Goal: Task Accomplishment & Management: Complete application form

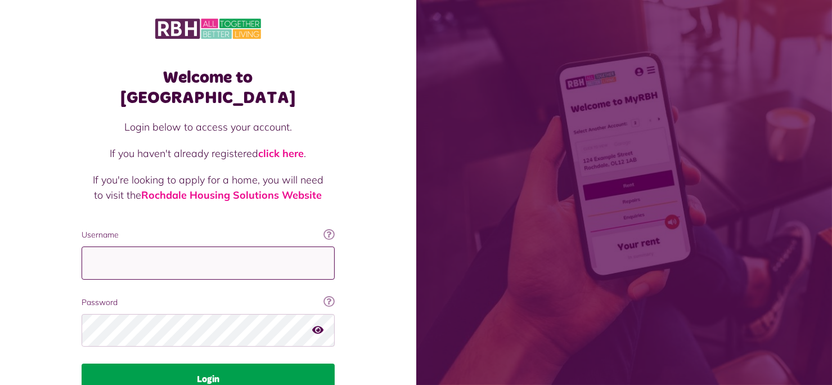
type input "**********"
click at [140, 363] on button "Login" at bounding box center [208, 379] width 253 height 32
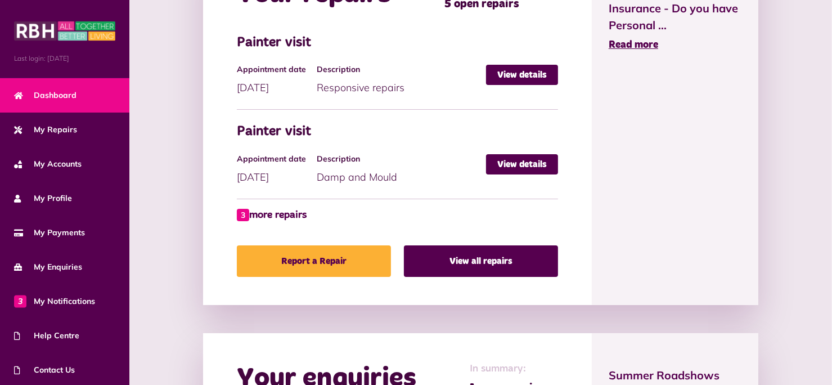
scroll to position [574, 0]
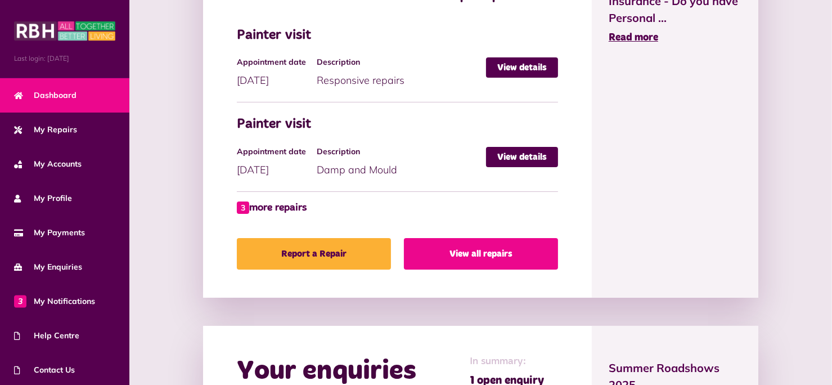
click at [530, 248] on link "View all repairs" at bounding box center [481, 254] width 154 height 32
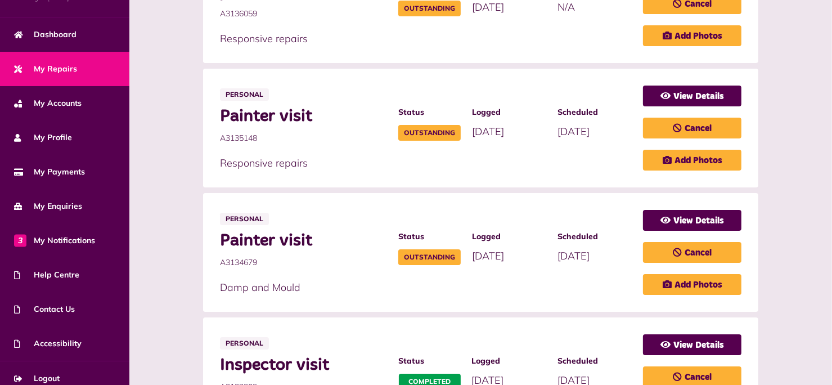
scroll to position [70, 0]
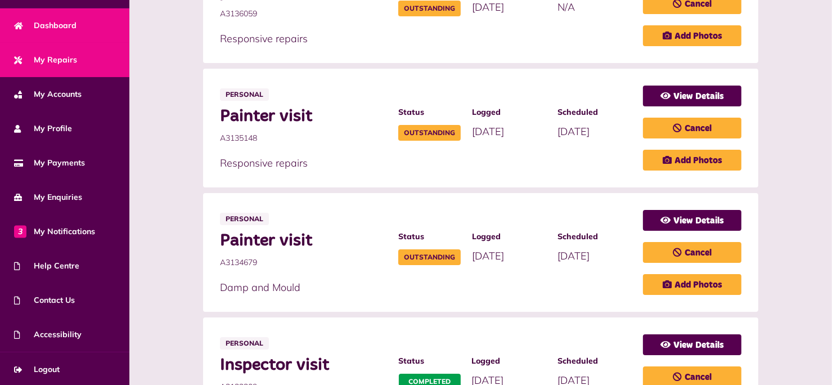
click at [55, 20] on span "Dashboard" at bounding box center [45, 26] width 62 height 12
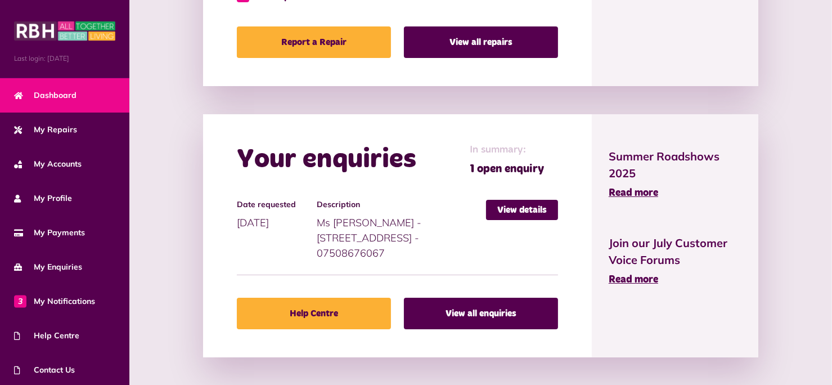
scroll to position [788, 0]
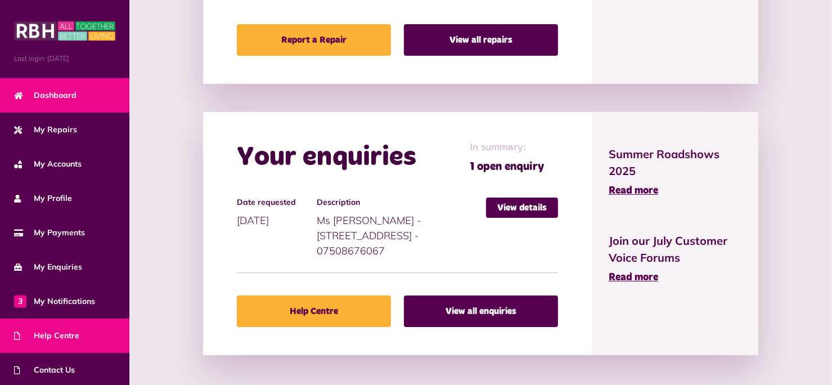
click at [53, 335] on span "Help Centre" at bounding box center [46, 336] width 65 height 12
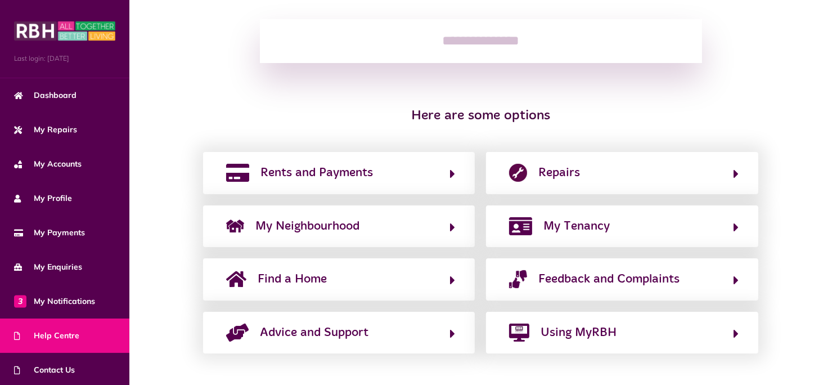
scroll to position [167, 0]
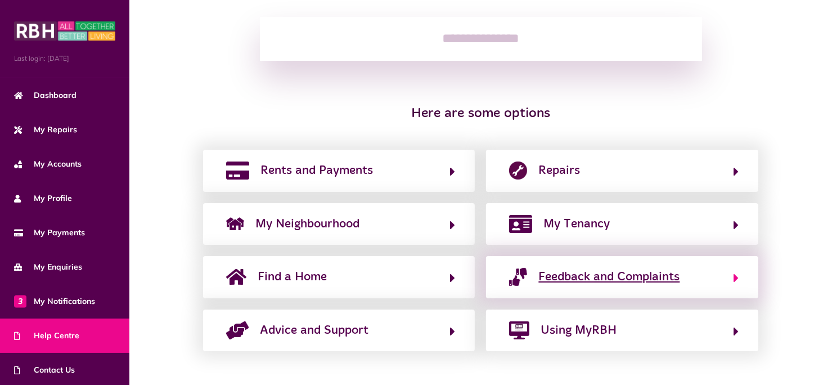
click at [734, 276] on icon "button" at bounding box center [736, 278] width 5 height 14
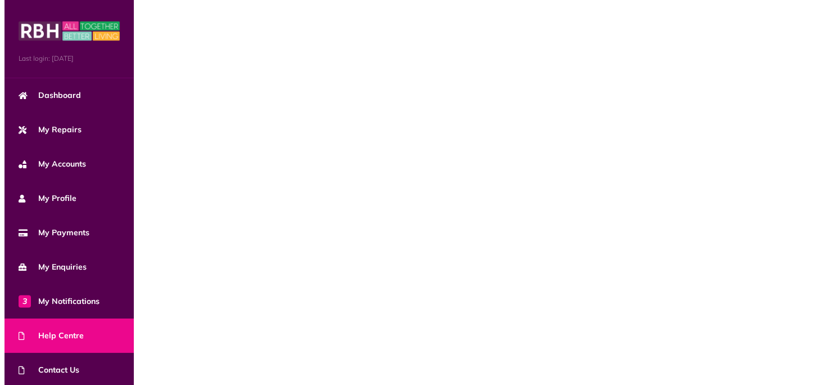
scroll to position [0, 0]
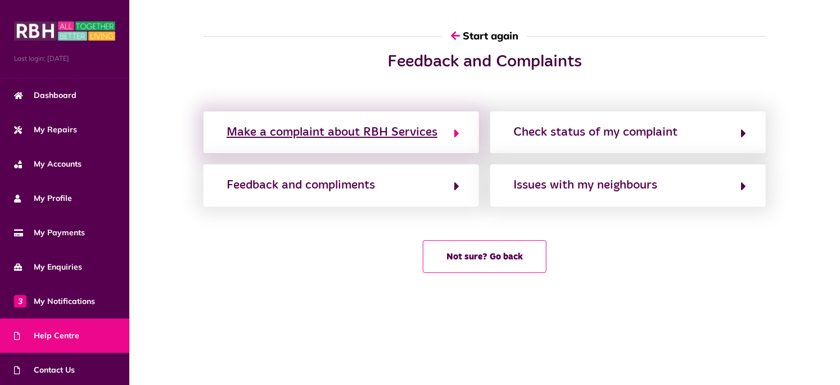
click at [360, 135] on div "Make a complaint about RBH Services" at bounding box center [332, 132] width 211 height 18
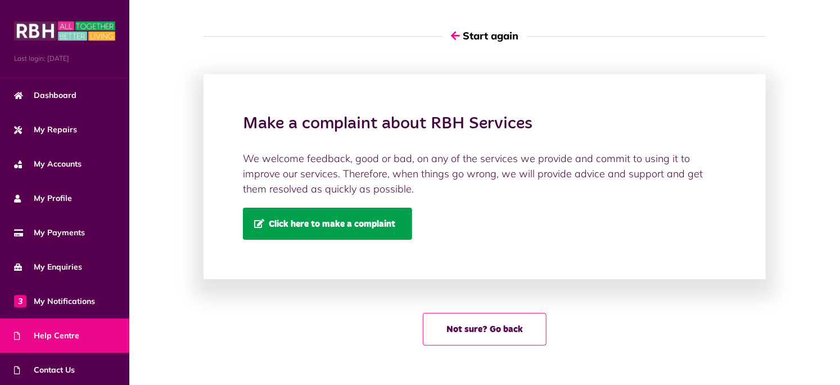
click at [339, 226] on span "Click here to make a complaint" at bounding box center [324, 224] width 141 height 10
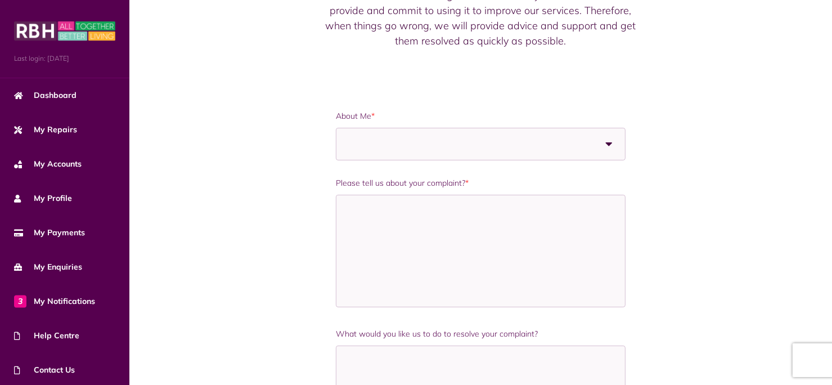
scroll to position [95, 0]
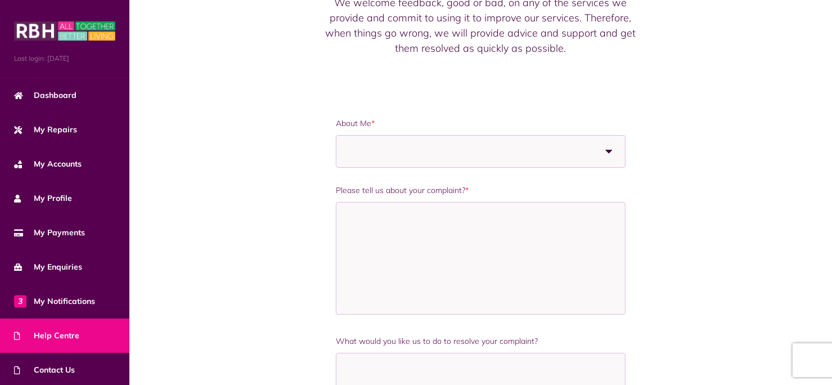
click at [63, 335] on span "Help Centre" at bounding box center [46, 336] width 65 height 12
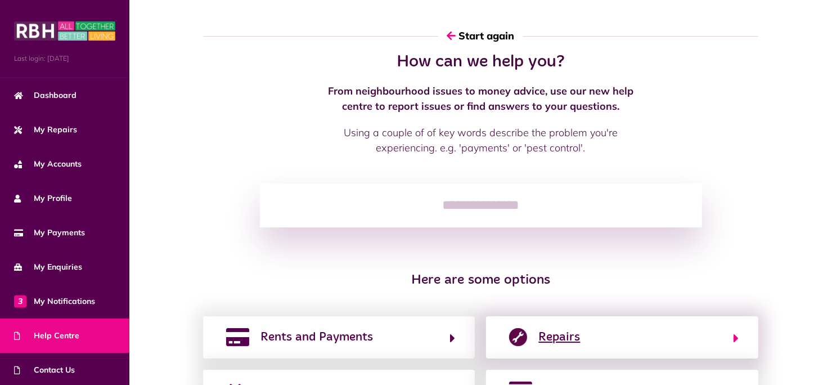
click at [546, 335] on span "Repairs" at bounding box center [559, 337] width 42 height 18
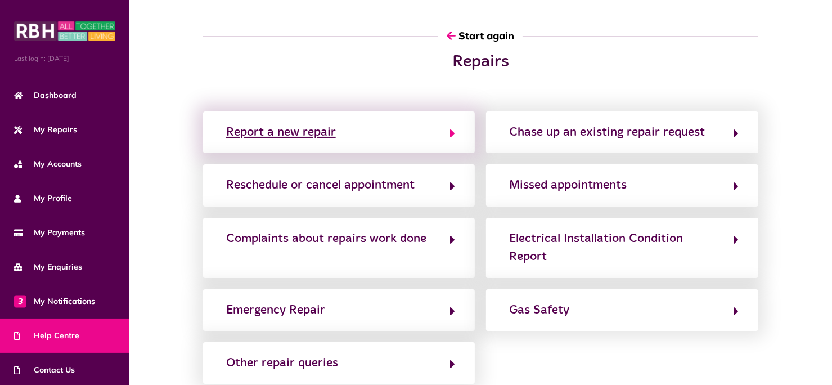
click at [299, 131] on div "Report a new repair" at bounding box center [281, 132] width 110 height 18
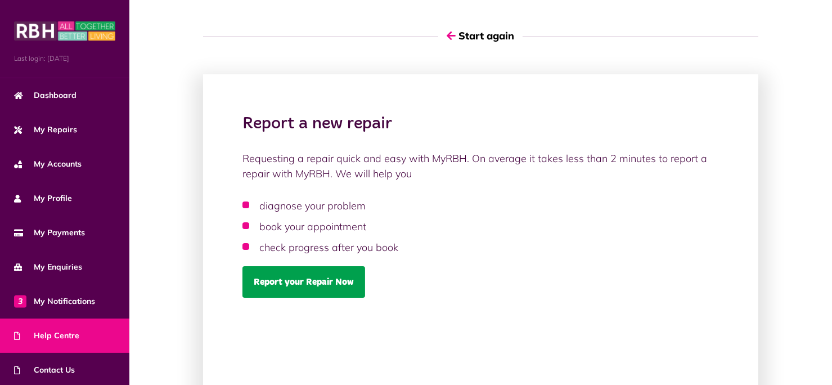
click at [300, 279] on link "Report your Repair Now" at bounding box center [303, 282] width 123 height 32
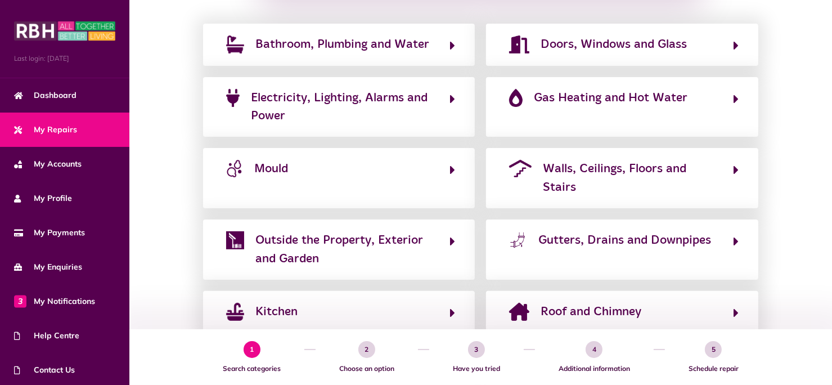
scroll to position [232, 0]
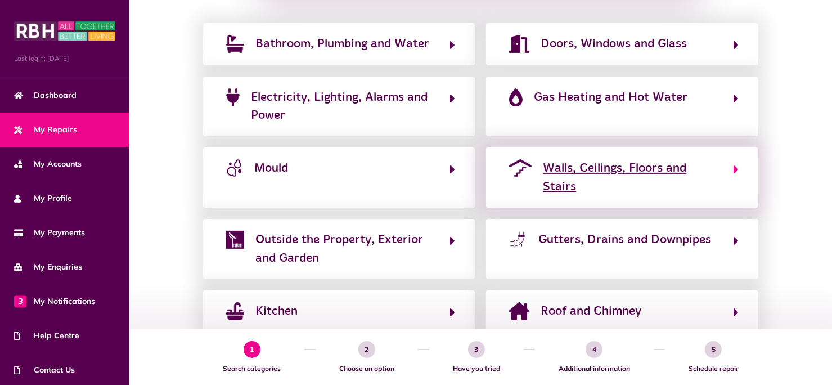
click at [737, 163] on icon "button" at bounding box center [736, 170] width 5 height 14
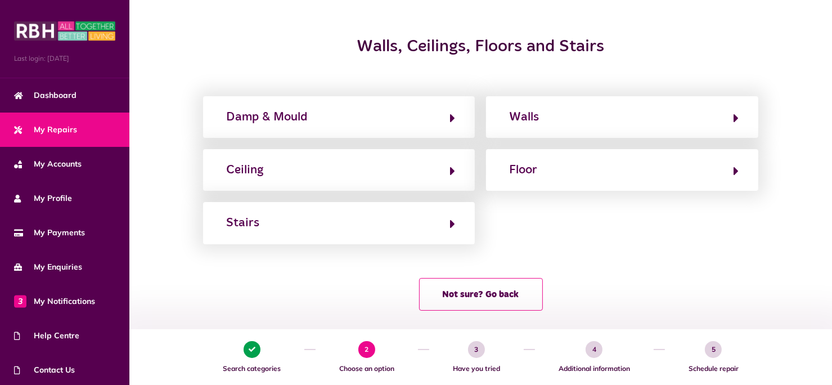
scroll to position [116, 0]
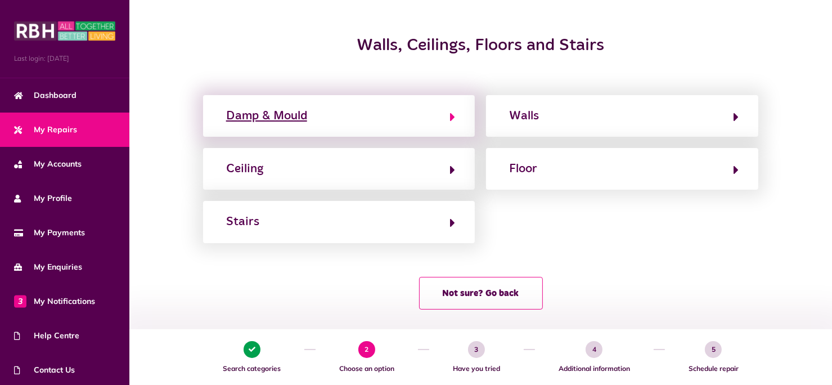
click at [273, 118] on div "Damp & Mould" at bounding box center [266, 116] width 81 height 18
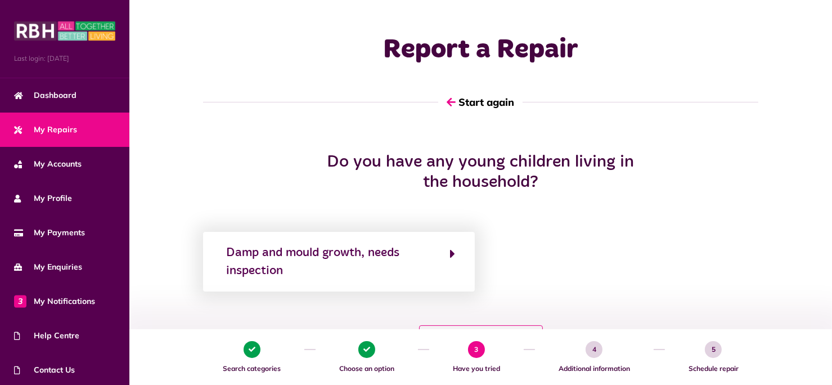
scroll to position [0, 0]
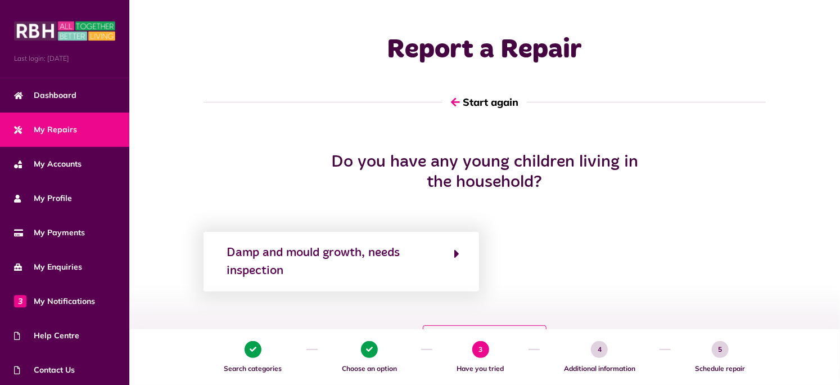
click at [556, 290] on div "Damp and mould growth, needs inspection" at bounding box center [485, 262] width 574 height 60
click at [828, 302] on div "Do you have any young children living in the household? Damp and mould growth, …" at bounding box center [484, 261] width 711 height 218
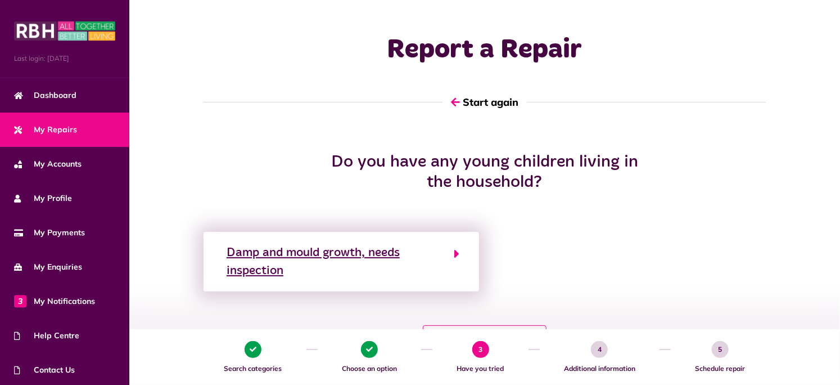
click at [455, 249] on icon "button" at bounding box center [457, 254] width 5 height 14
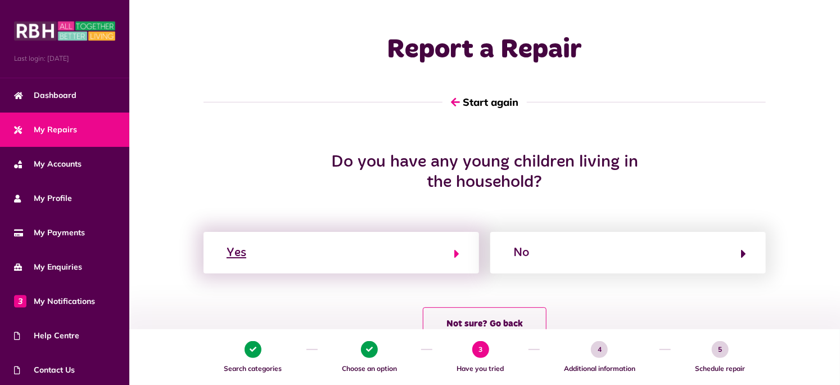
click at [406, 258] on button "Yes" at bounding box center [341, 252] width 236 height 19
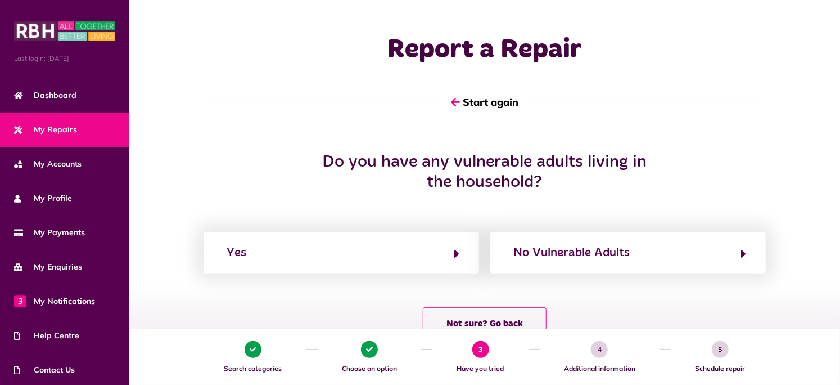
click at [826, 321] on div "Not sure? Go back" at bounding box center [485, 323] width 689 height 33
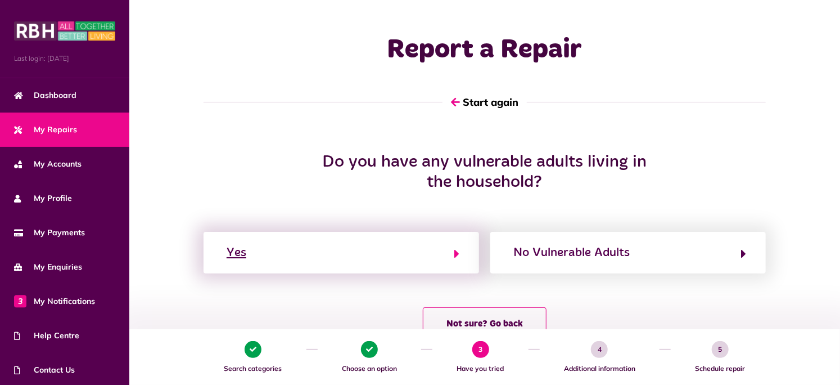
click at [457, 253] on icon "button" at bounding box center [457, 254] width 5 height 14
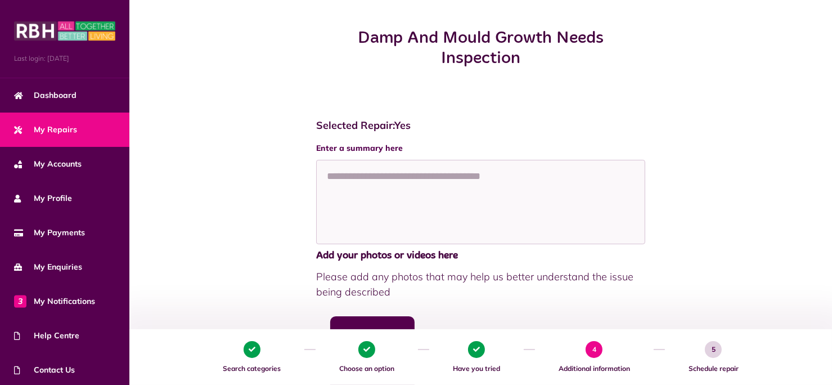
scroll to position [124, 0]
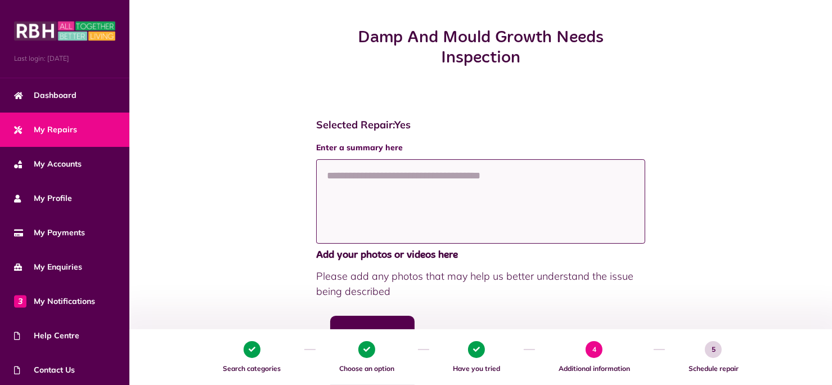
click at [347, 175] on textarea at bounding box center [480, 201] width 329 height 84
click at [501, 174] on textarea "**********" at bounding box center [480, 201] width 329 height 84
click at [530, 175] on textarea "**********" at bounding box center [480, 201] width 329 height 84
click at [356, 190] on textarea "**********" at bounding box center [480, 201] width 329 height 84
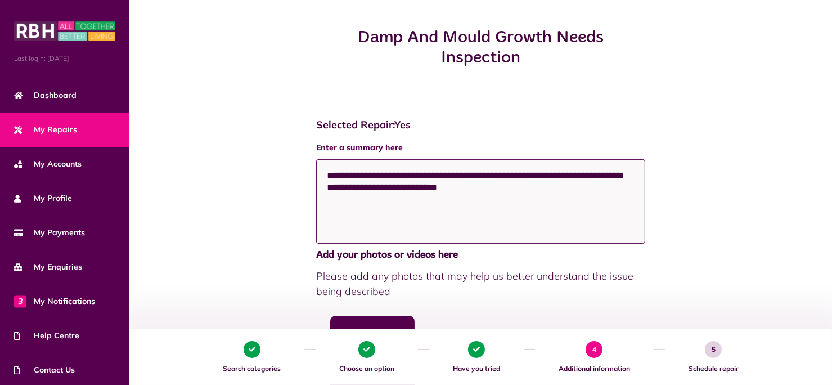
click at [351, 189] on textarea "**********" at bounding box center [480, 201] width 329 height 84
click at [591, 188] on textarea "**********" at bounding box center [480, 201] width 329 height 84
click at [419, 188] on textarea "**********" at bounding box center [480, 201] width 329 height 84
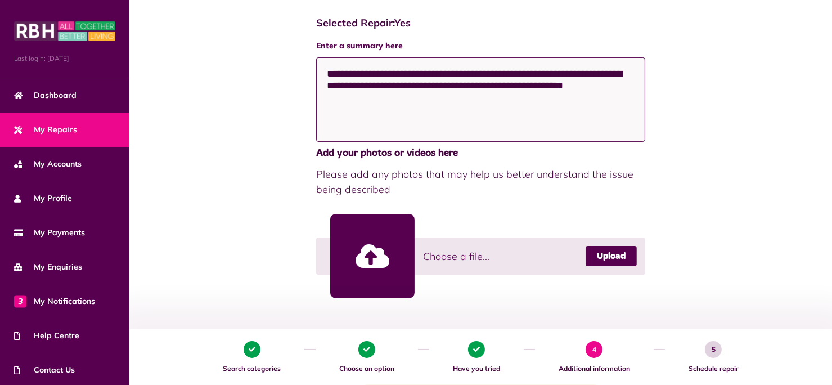
scroll to position [230, 0]
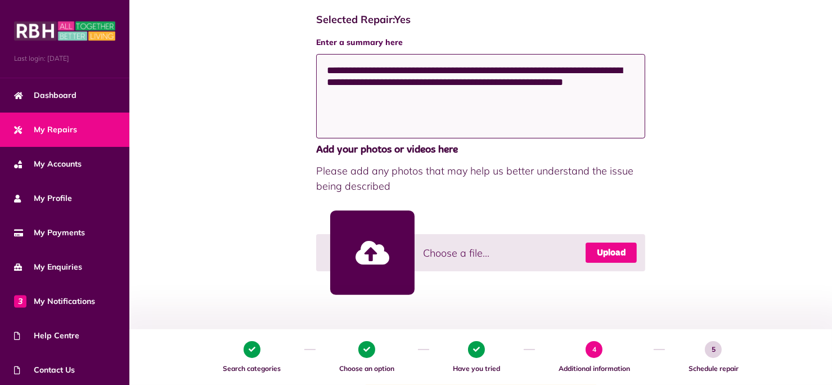
type textarea "**********"
click at [604, 253] on link "Upload" at bounding box center [611, 252] width 51 height 20
click at [458, 254] on span "Choose a file..." at bounding box center [456, 252] width 66 height 15
click at [376, 249] on link at bounding box center [372, 252] width 84 height 84
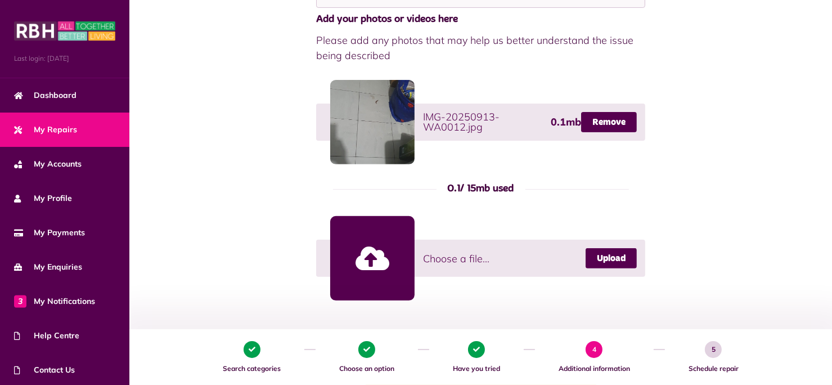
scroll to position [374, 0]
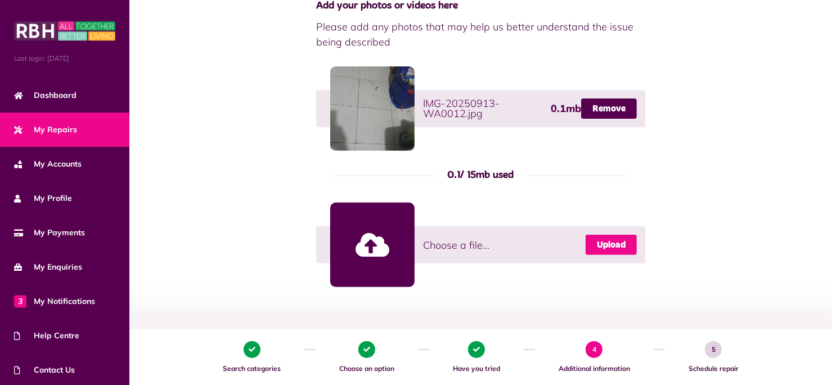
click at [605, 242] on link "Upload" at bounding box center [611, 245] width 51 height 20
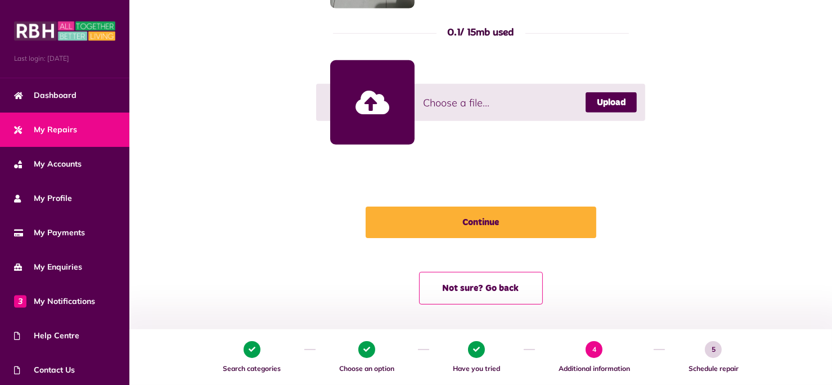
scroll to position [626, 0]
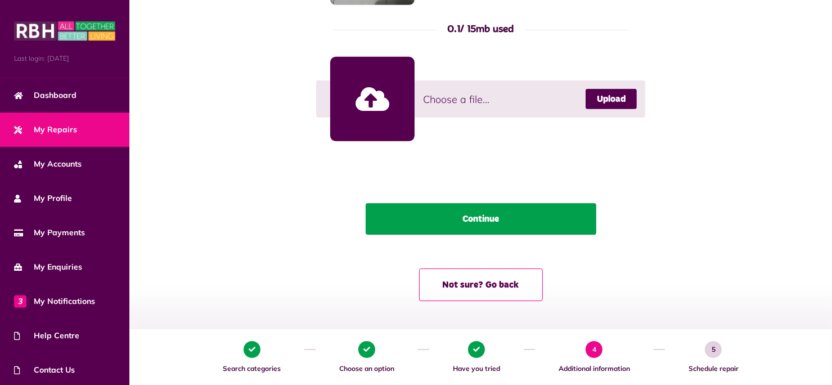
click at [527, 225] on button "Continue" at bounding box center [481, 219] width 231 height 32
